Goal: Find specific page/section

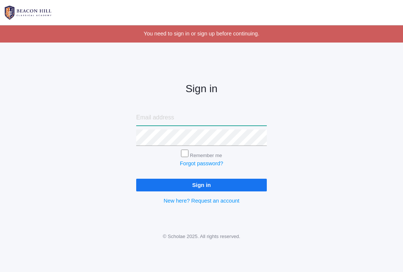
type input "ribkabrodt@gmail.com"
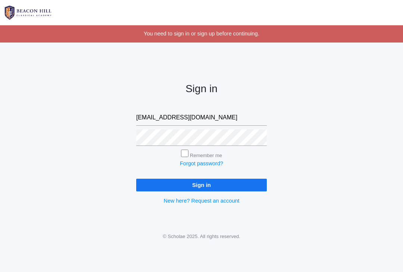
click at [201, 183] on input "Sign in" at bounding box center [201, 185] width 130 height 12
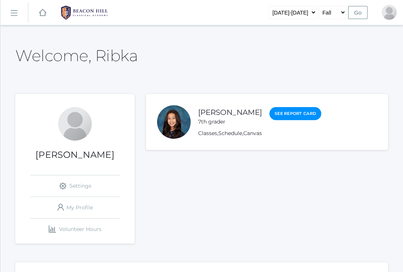
click at [15, 15] on rect at bounding box center [14, 13] width 12 height 12
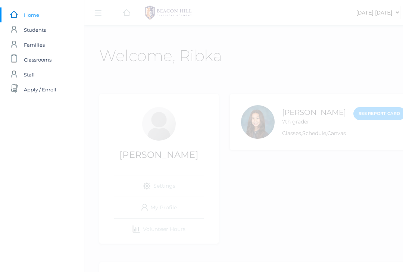
click at [22, 33] on link "icons/user/plain Created with Sketch. Students" at bounding box center [42, 29] width 84 height 15
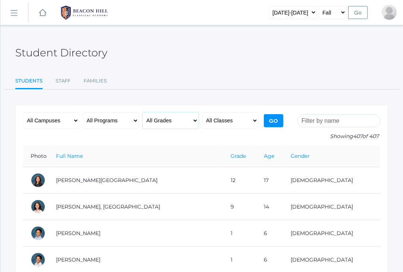
click at [163, 121] on select "All Grades Grammar - Kindergarten - 1st Grade - 2nd Grade - 3rd Grade - 4th Gra…" at bounding box center [170, 120] width 56 height 16
select select "6"
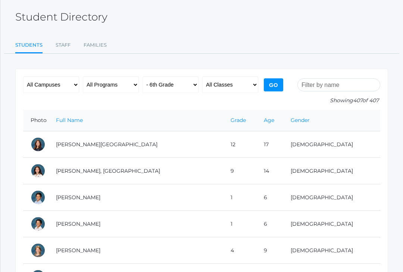
click at [267, 89] on input "Go" at bounding box center [273, 85] width 19 height 13
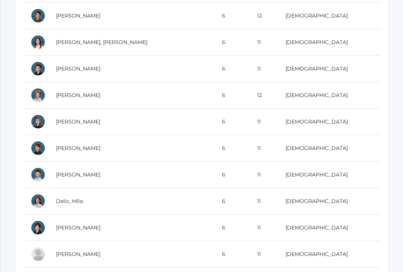
scroll to position [217, 0]
click at [28, 201] on td at bounding box center [35, 201] width 25 height 26
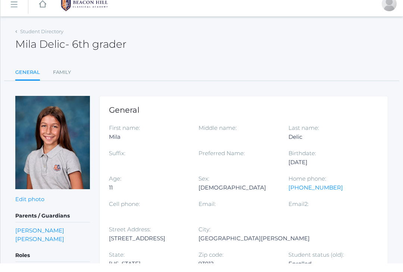
scroll to position [9, 0]
